Goal: Transaction & Acquisition: Purchase product/service

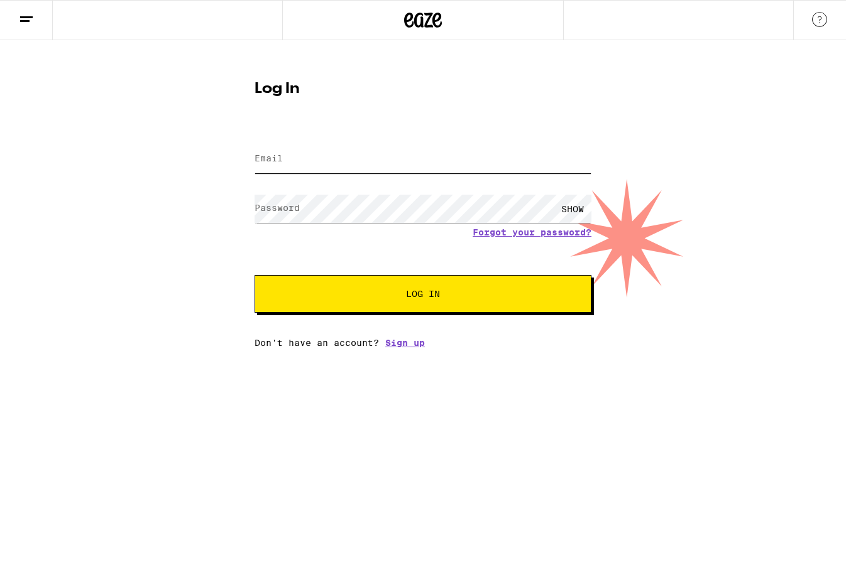
type input "[PERSON_NAME][EMAIL_ADDRESS][PERSON_NAME][DOMAIN_NAME]"
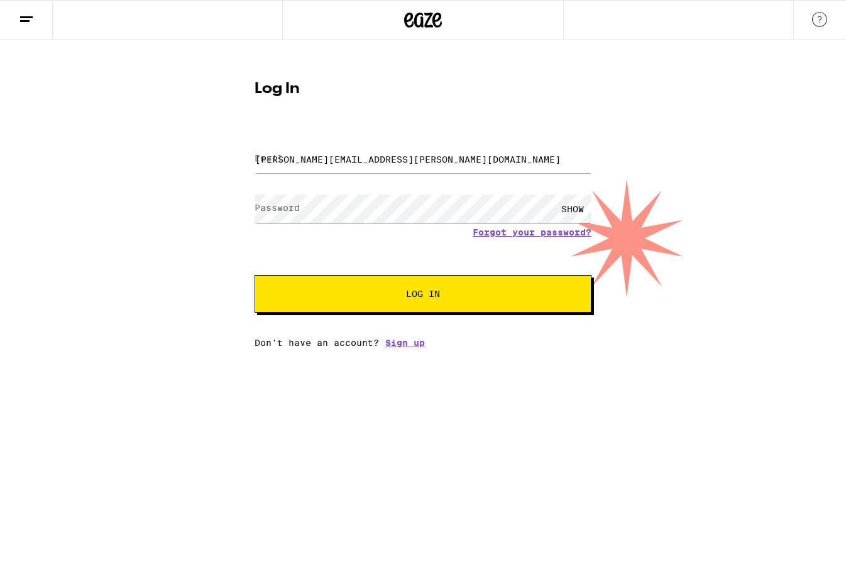
click at [420, 296] on span "Log In" at bounding box center [423, 294] width 34 height 9
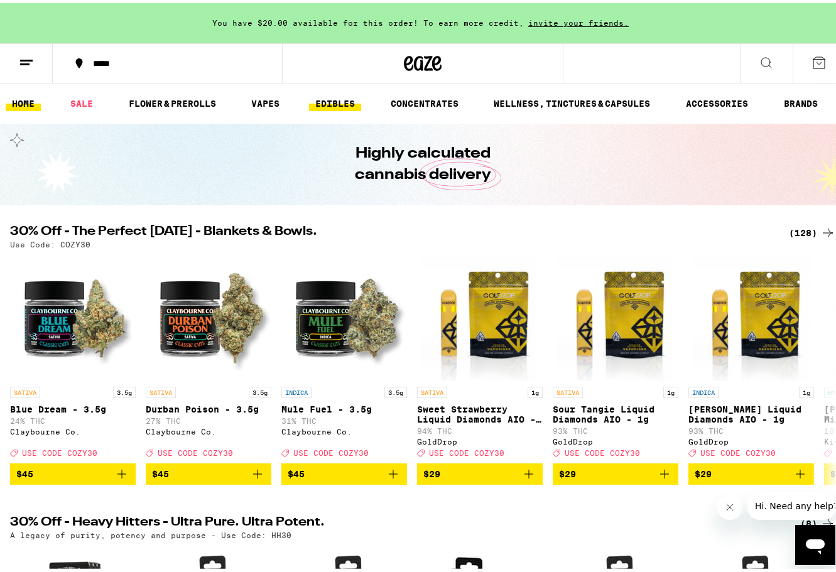
click at [332, 104] on link "EDIBLES" at bounding box center [335, 100] width 52 height 15
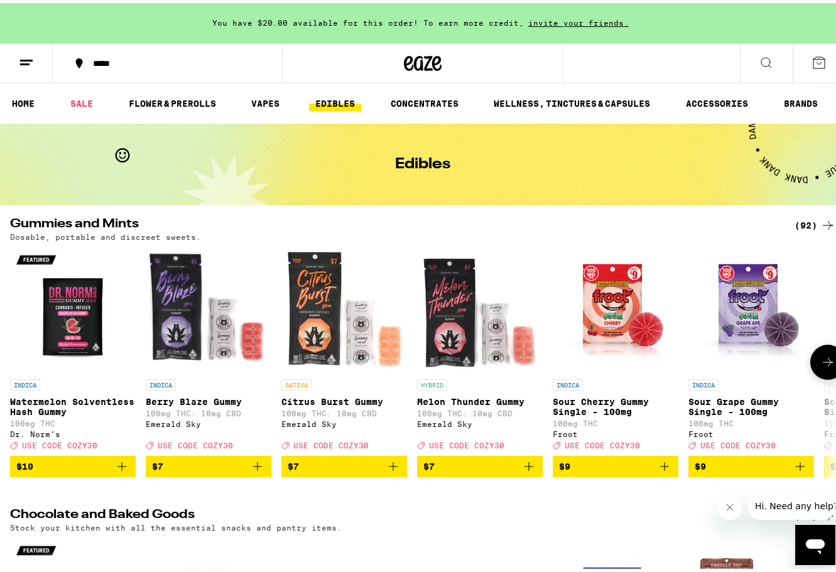
click at [824, 361] on icon at bounding box center [828, 359] width 15 height 15
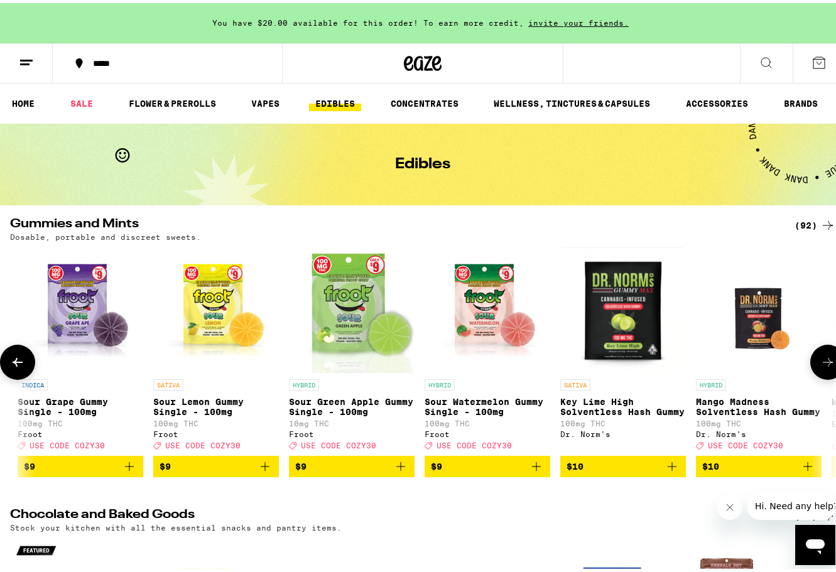
scroll to position [0, 679]
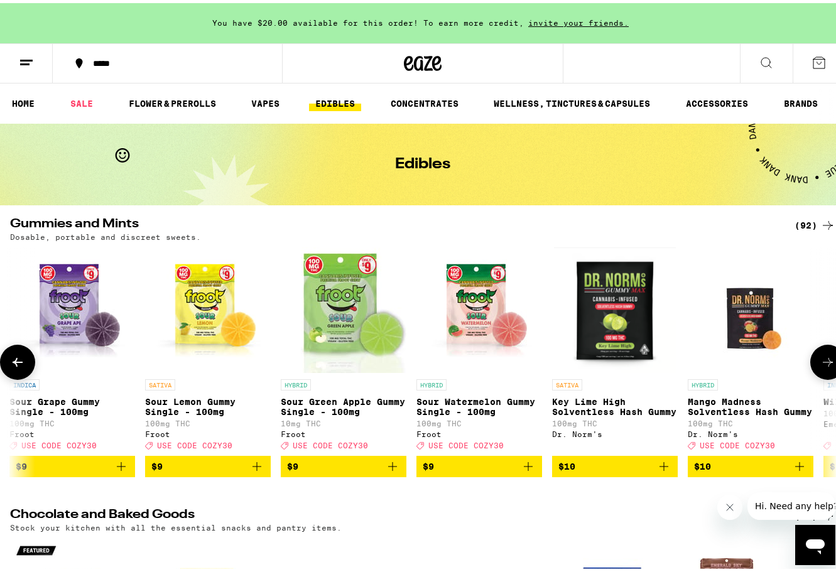
click at [824, 361] on icon at bounding box center [828, 359] width 15 height 15
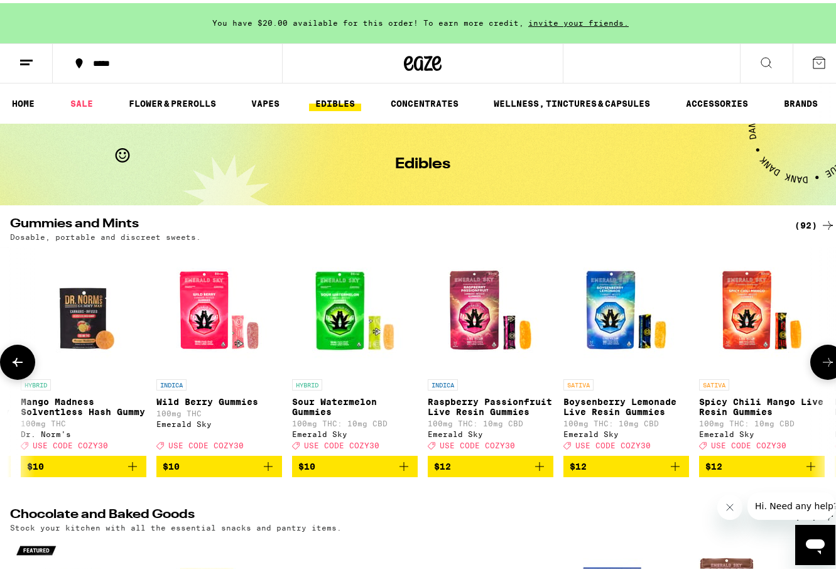
scroll to position [0, 1358]
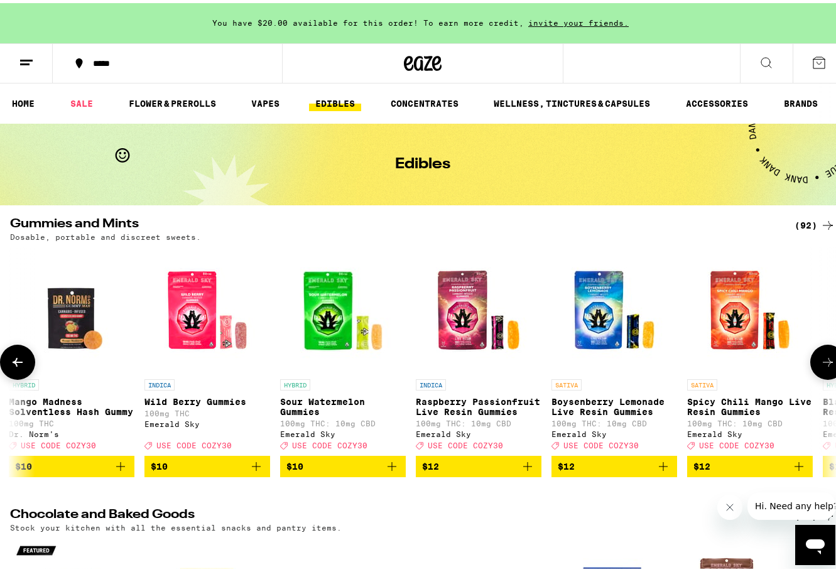
click at [824, 361] on icon at bounding box center [828, 359] width 15 height 15
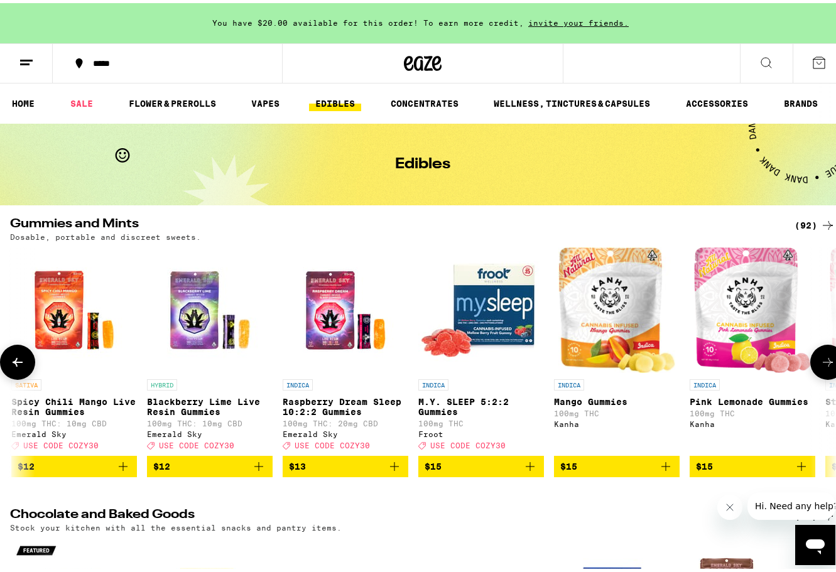
scroll to position [0, 2038]
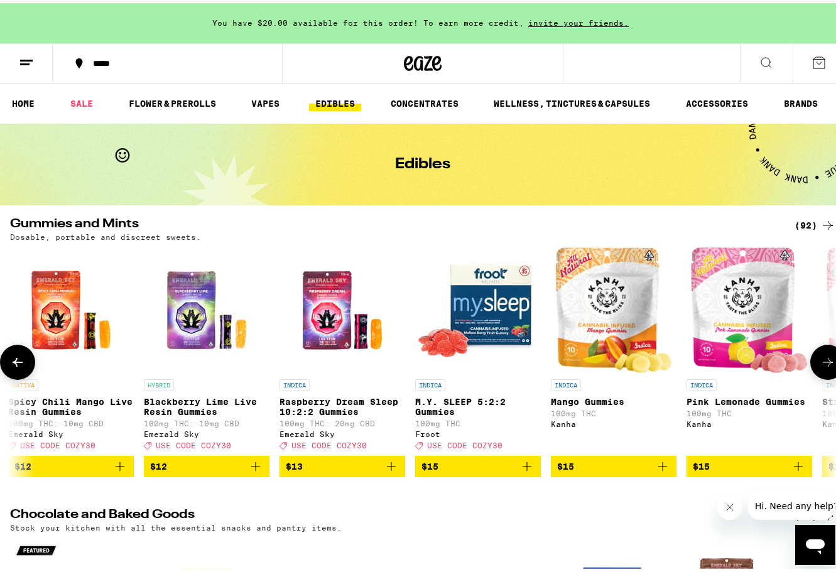
click at [825, 364] on icon at bounding box center [828, 359] width 15 height 15
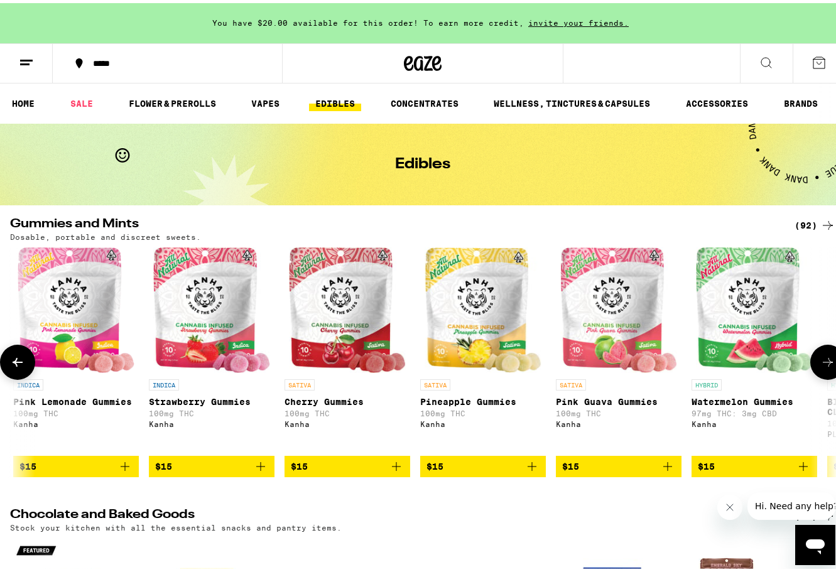
scroll to position [0, 2717]
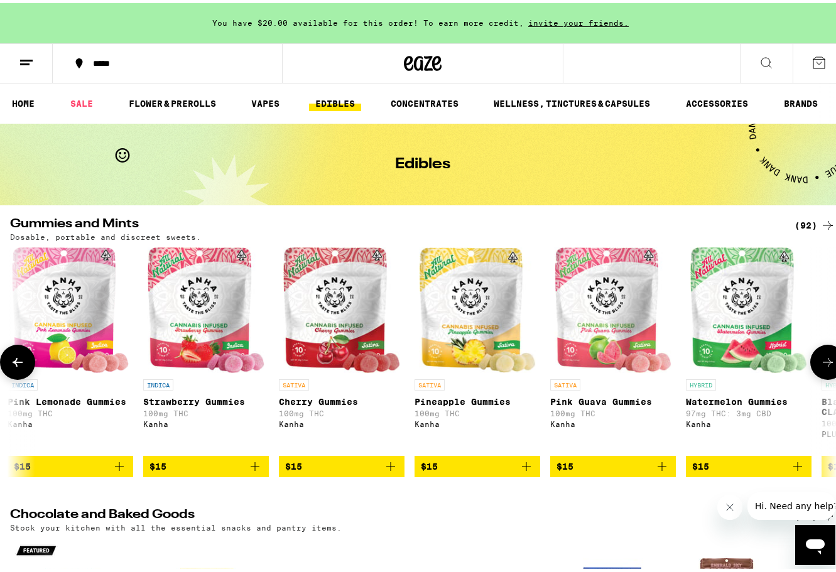
click at [327, 298] on img "Open page for Cherry Gummies from Kanha" at bounding box center [341, 307] width 117 height 126
click at [812, 55] on icon at bounding box center [819, 59] width 15 height 15
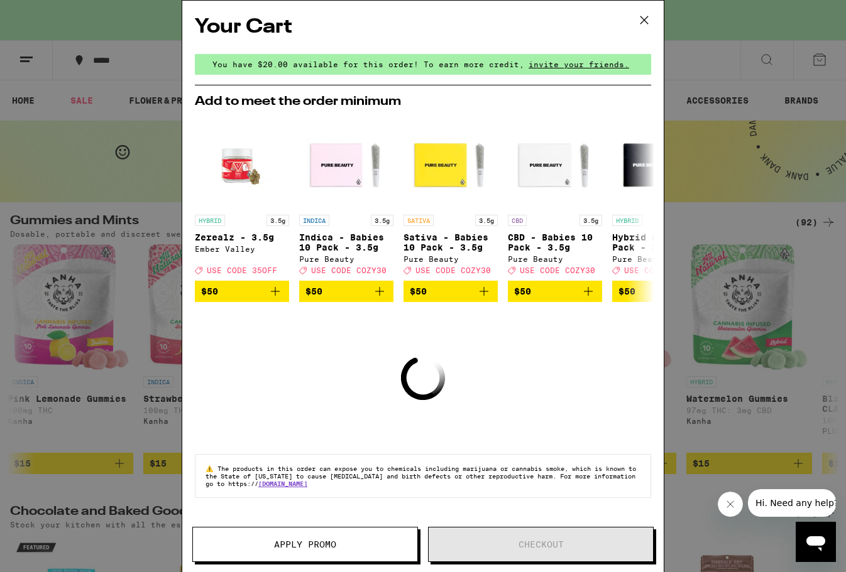
click at [649, 21] on icon at bounding box center [644, 20] width 19 height 19
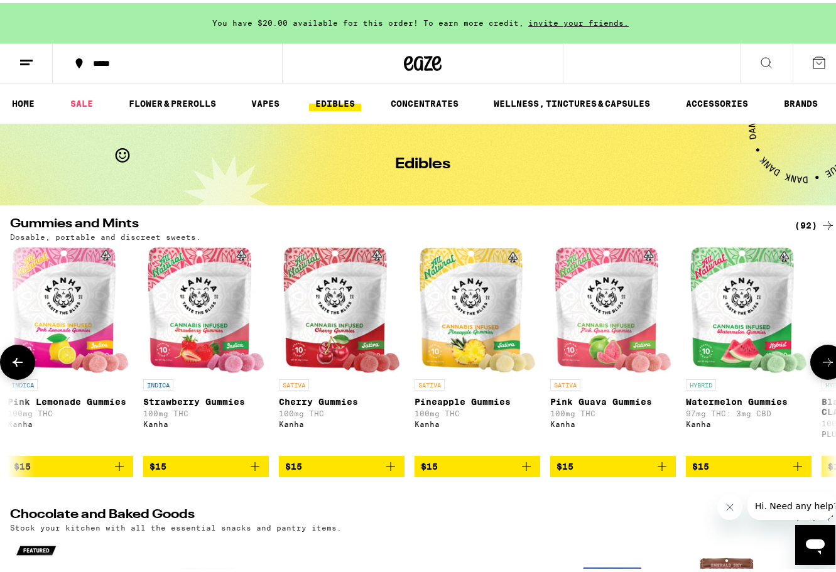
click at [395, 471] on icon "Add to bag" at bounding box center [390, 463] width 15 height 15
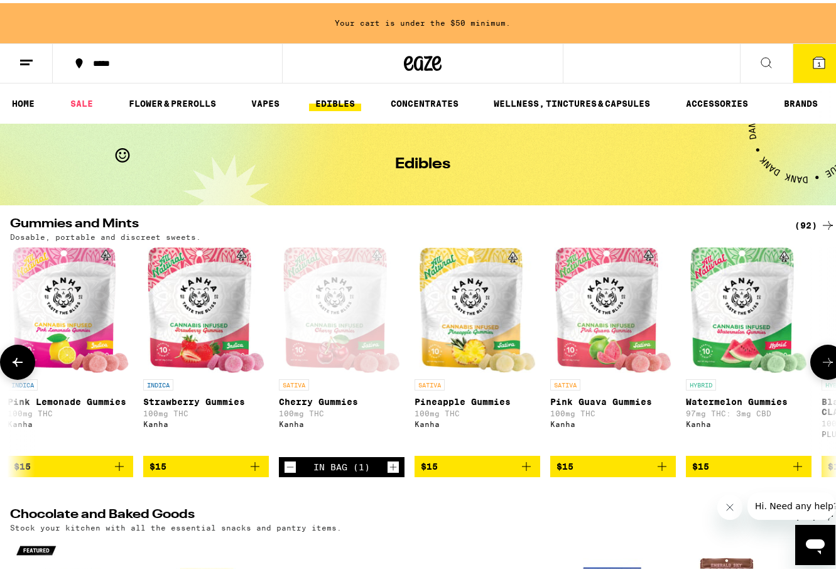
click at [396, 472] on icon "Increment" at bounding box center [393, 464] width 11 height 15
click at [662, 468] on icon "Add to bag" at bounding box center [662, 463] width 9 height 9
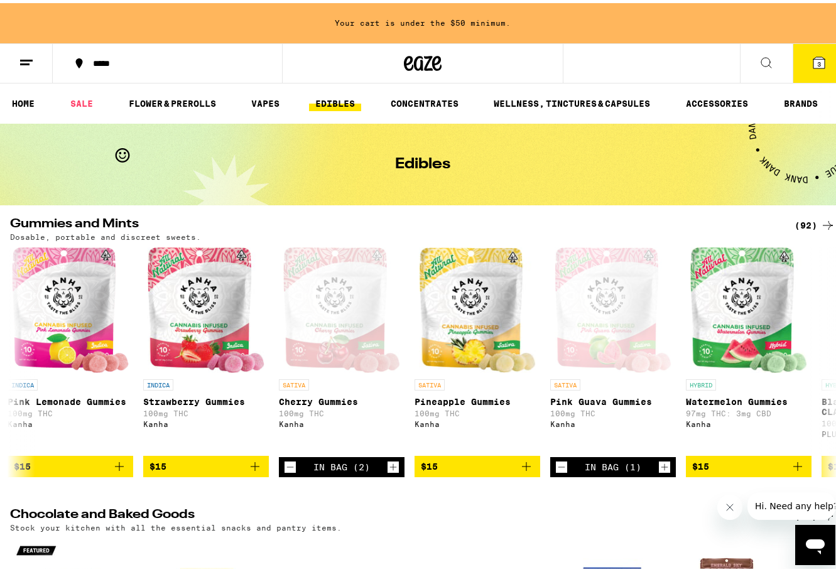
click at [820, 74] on button "3" at bounding box center [819, 60] width 53 height 39
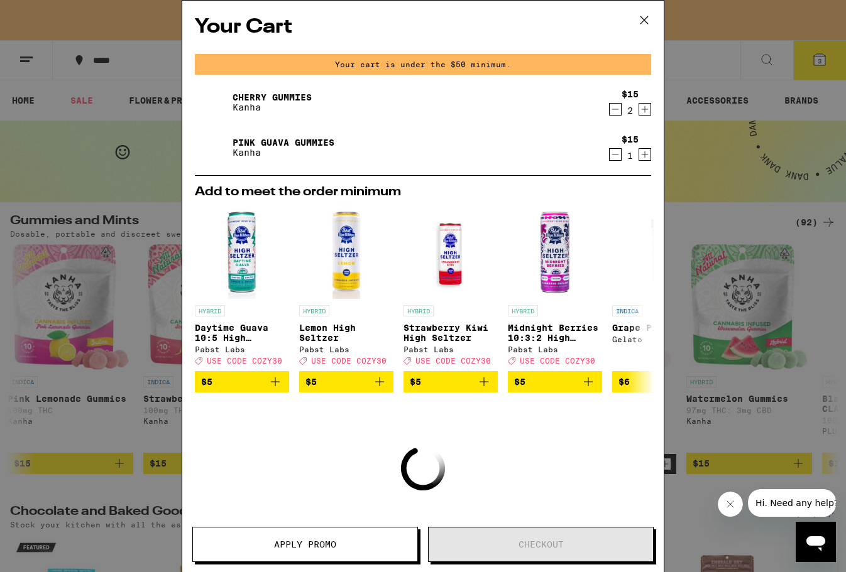
click at [640, 18] on icon at bounding box center [644, 20] width 19 height 19
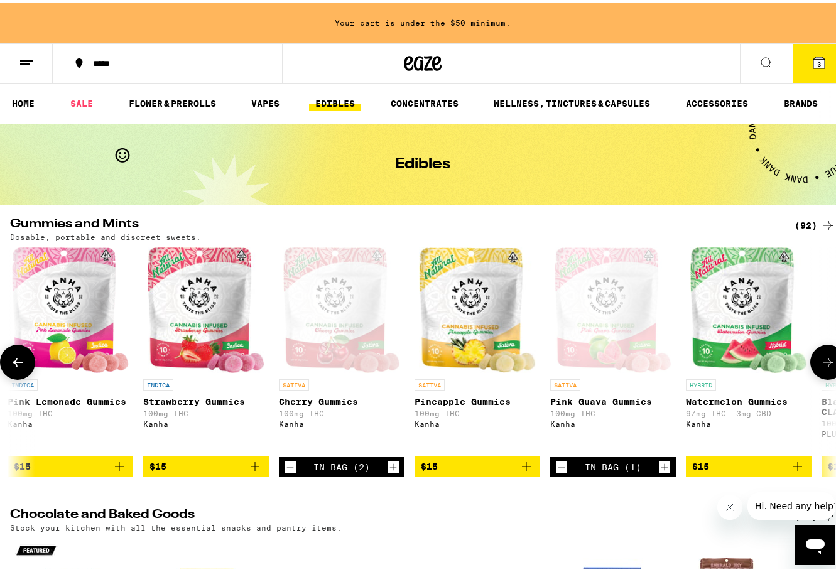
click at [824, 361] on icon at bounding box center [828, 359] width 15 height 15
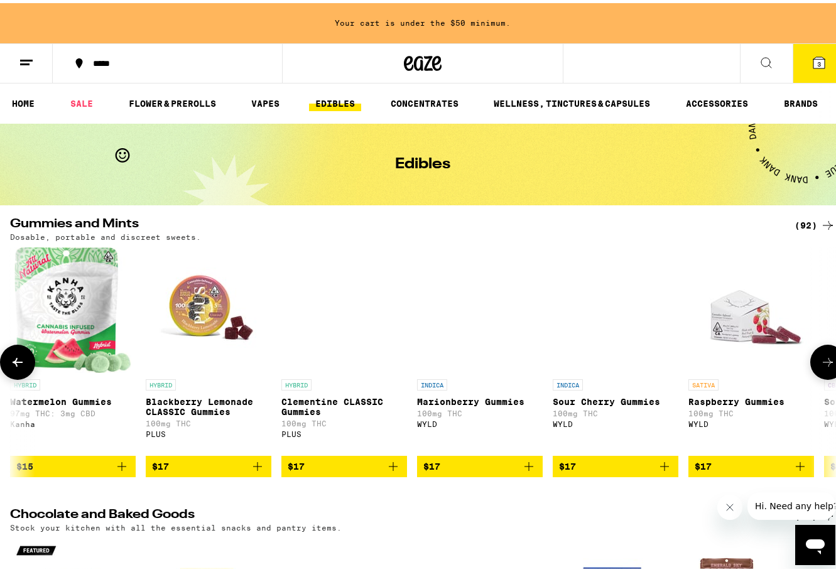
scroll to position [0, 3396]
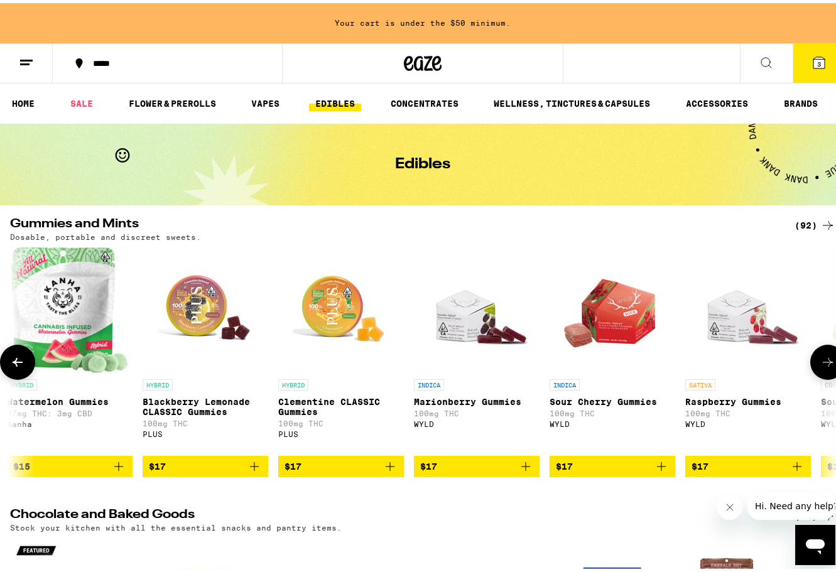
click at [19, 356] on button at bounding box center [17, 359] width 35 height 35
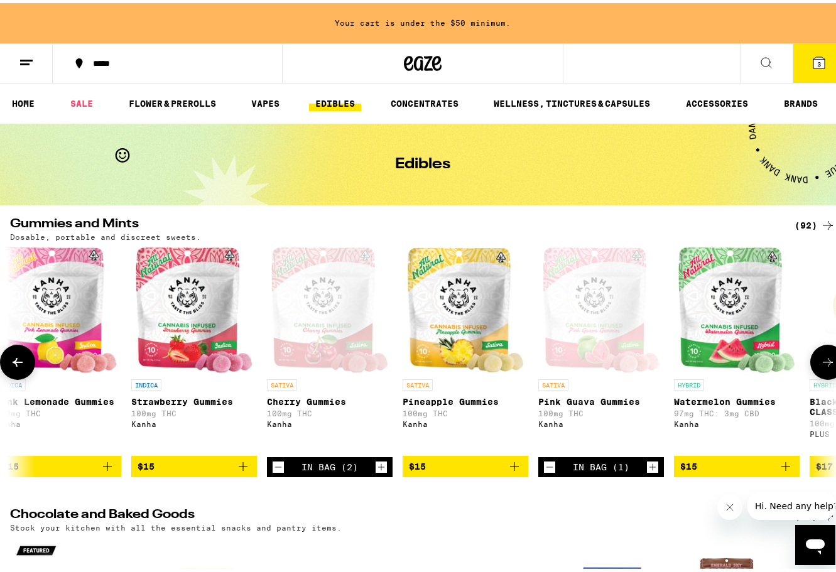
scroll to position [0, 2717]
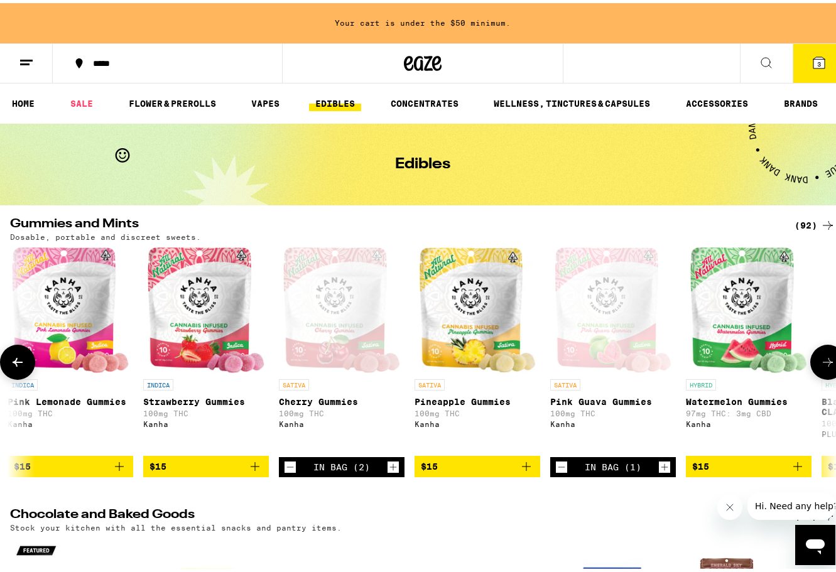
click at [821, 367] on icon at bounding box center [828, 359] width 15 height 15
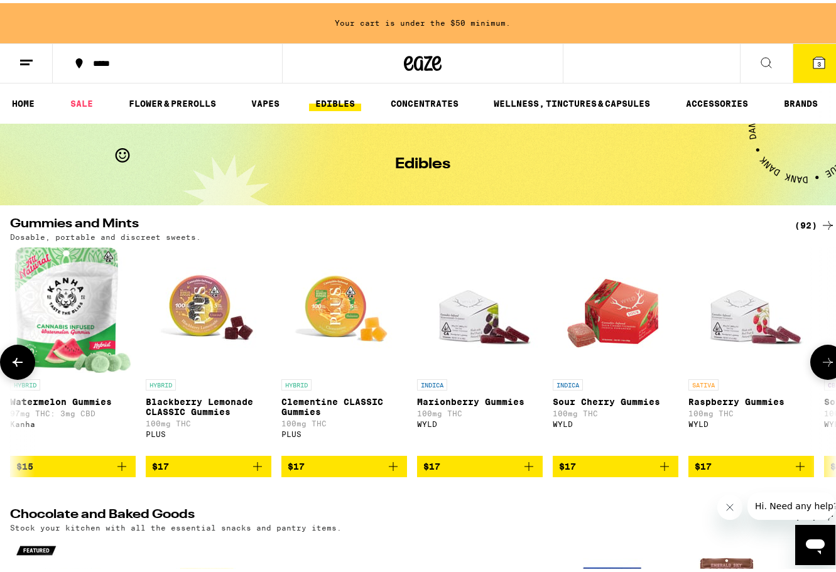
scroll to position [0, 3396]
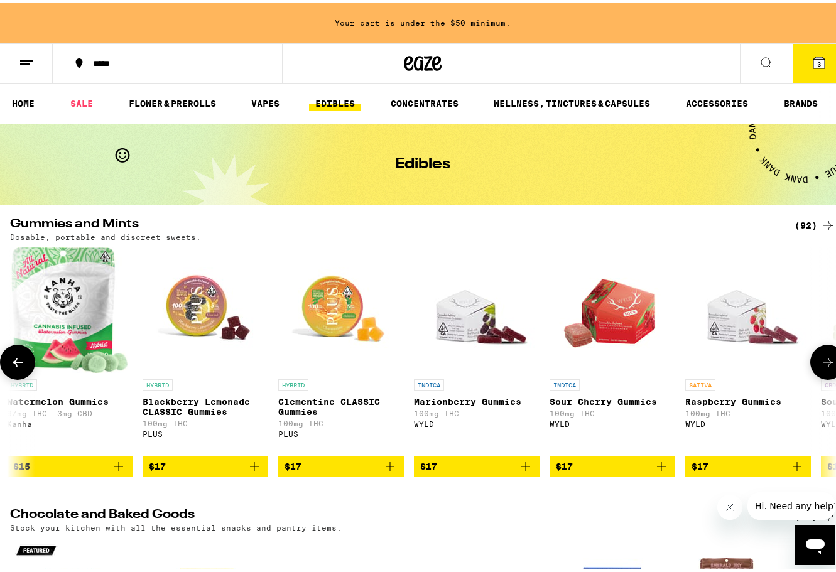
click at [23, 364] on icon at bounding box center [17, 359] width 15 height 15
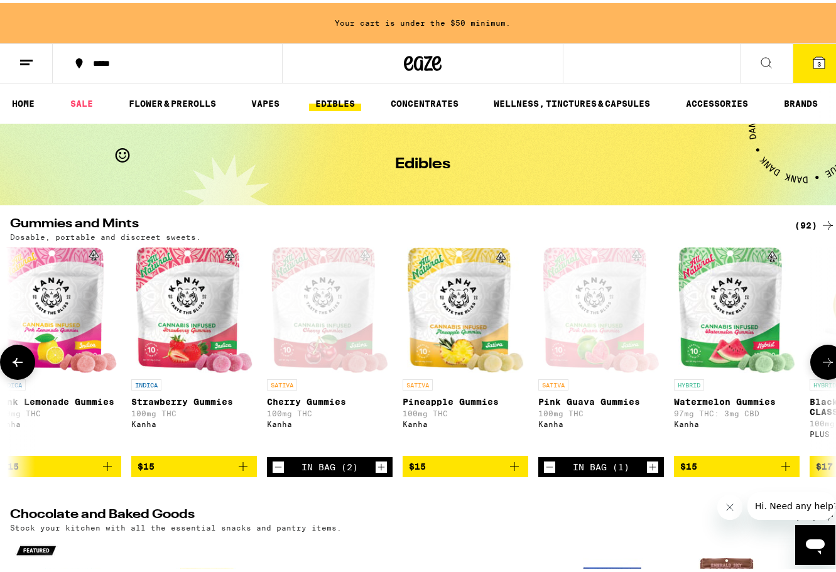
scroll to position [0, 2717]
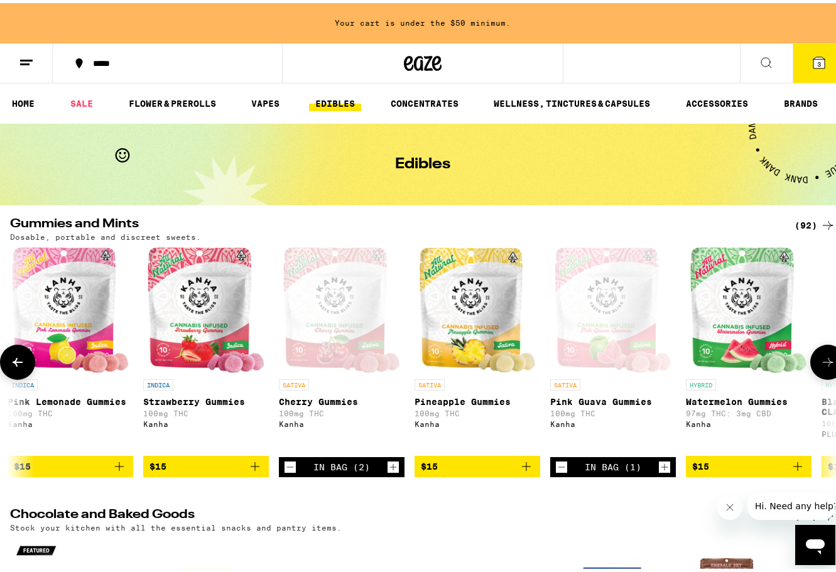
click at [23, 364] on icon at bounding box center [17, 359] width 15 height 15
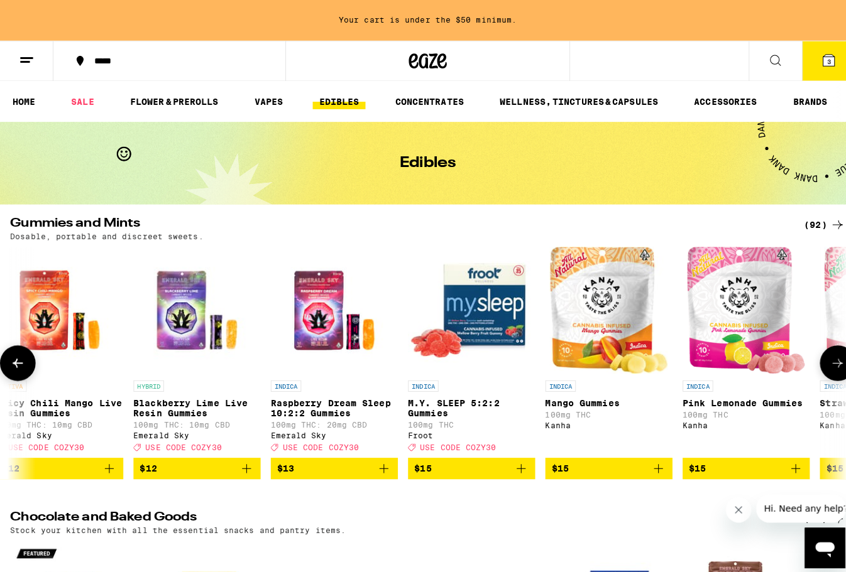
scroll to position [0, 2038]
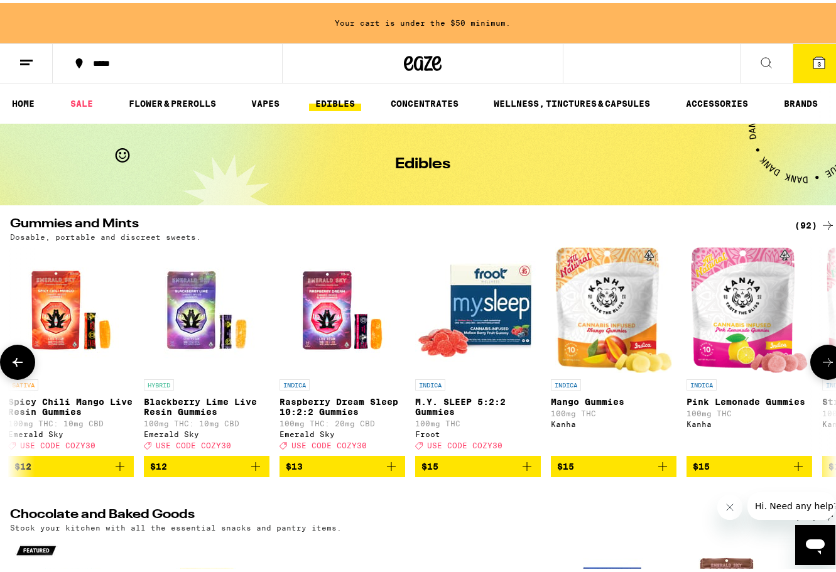
click at [668, 471] on icon "Add to bag" at bounding box center [662, 463] width 15 height 15
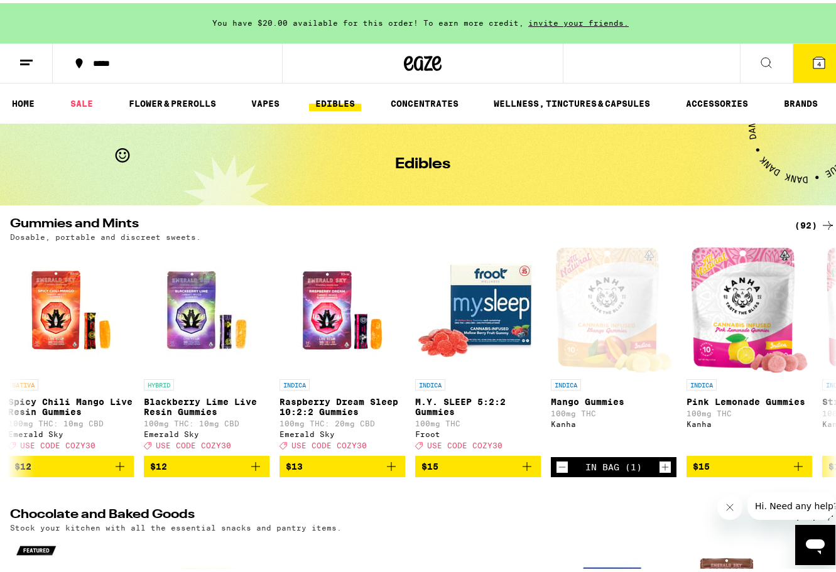
click at [814, 55] on icon at bounding box center [819, 59] width 11 height 11
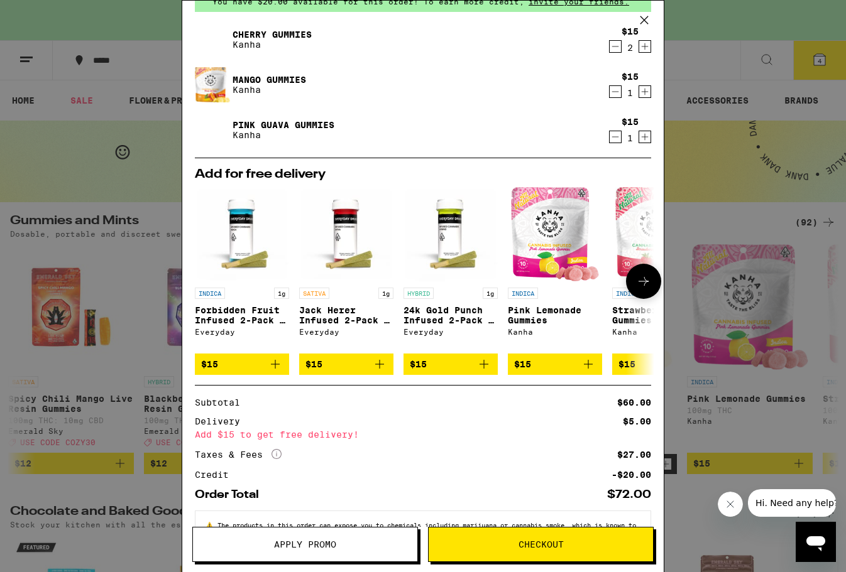
scroll to position [115, 0]
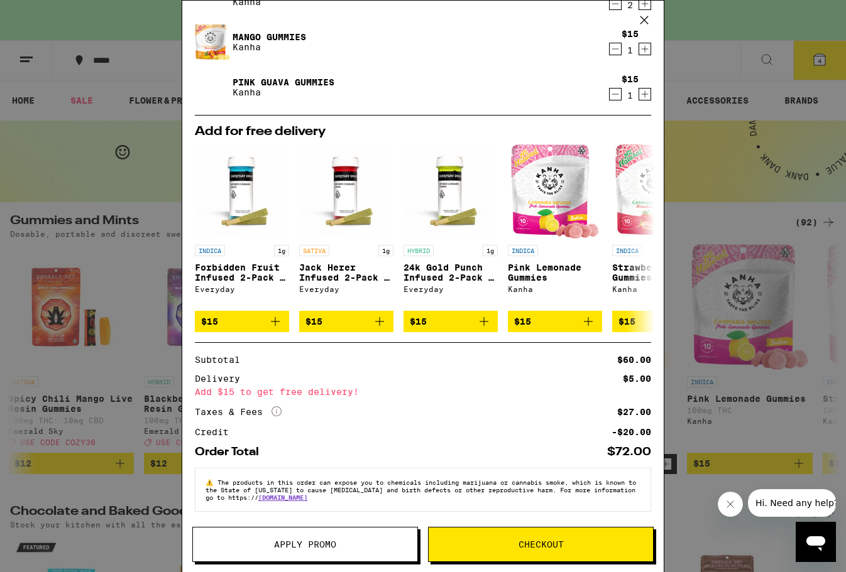
click at [275, 408] on icon "More Info" at bounding box center [276, 411] width 10 height 10
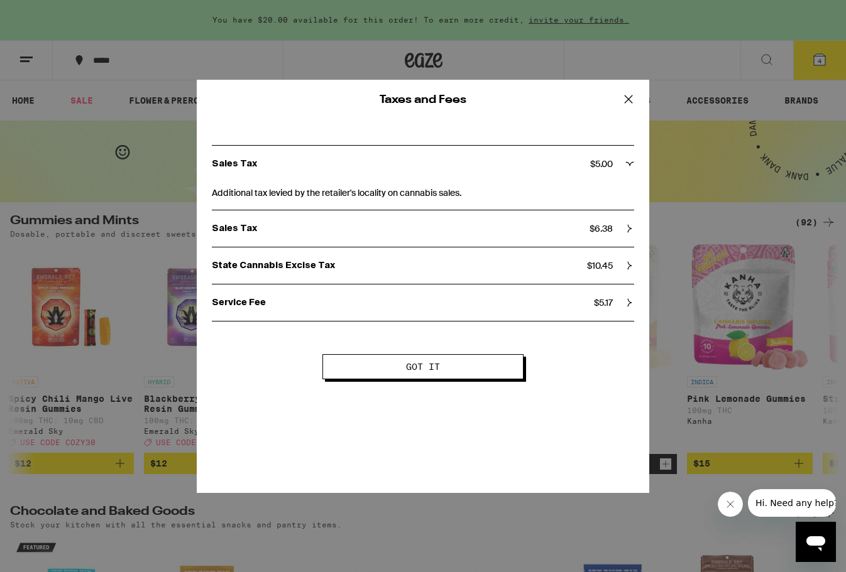
click at [628, 267] on icon at bounding box center [629, 265] width 9 height 9
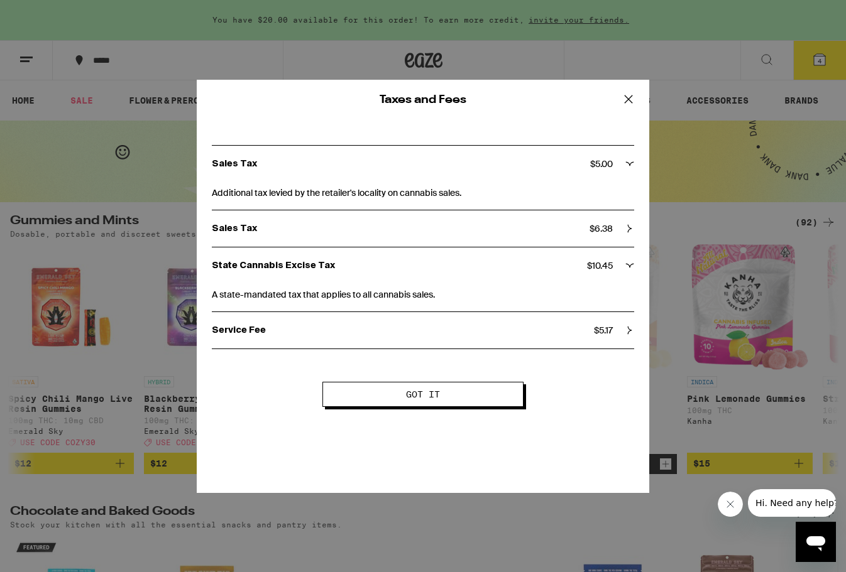
click at [627, 328] on icon at bounding box center [629, 330] width 9 height 9
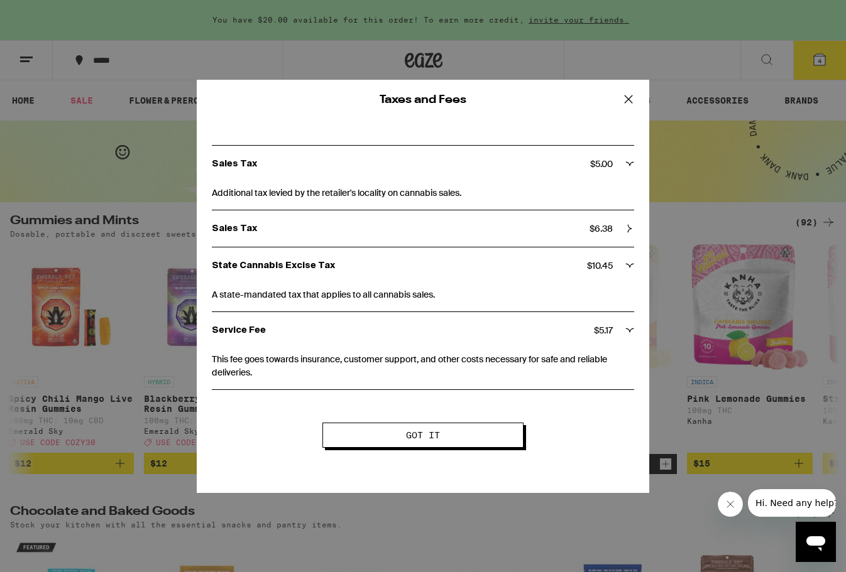
click at [525, 227] on p "Sales Tax" at bounding box center [401, 228] width 378 height 11
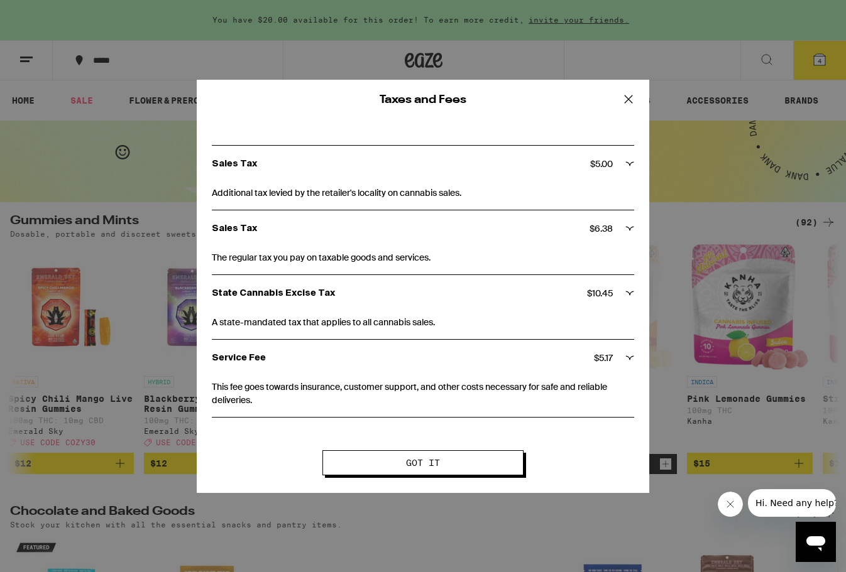
click at [631, 101] on icon at bounding box center [628, 99] width 19 height 19
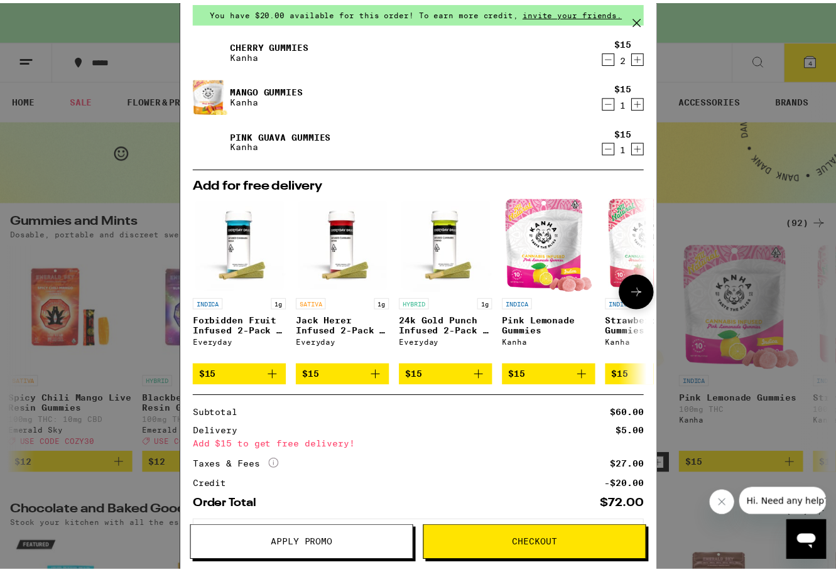
scroll to position [0, 0]
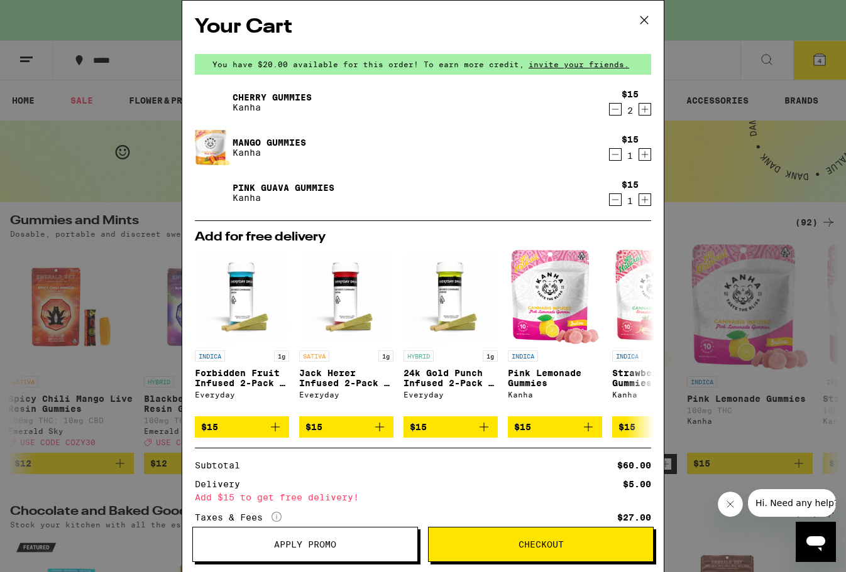
click at [647, 19] on icon at bounding box center [644, 20] width 19 height 19
